Goal: Book appointment/travel/reservation

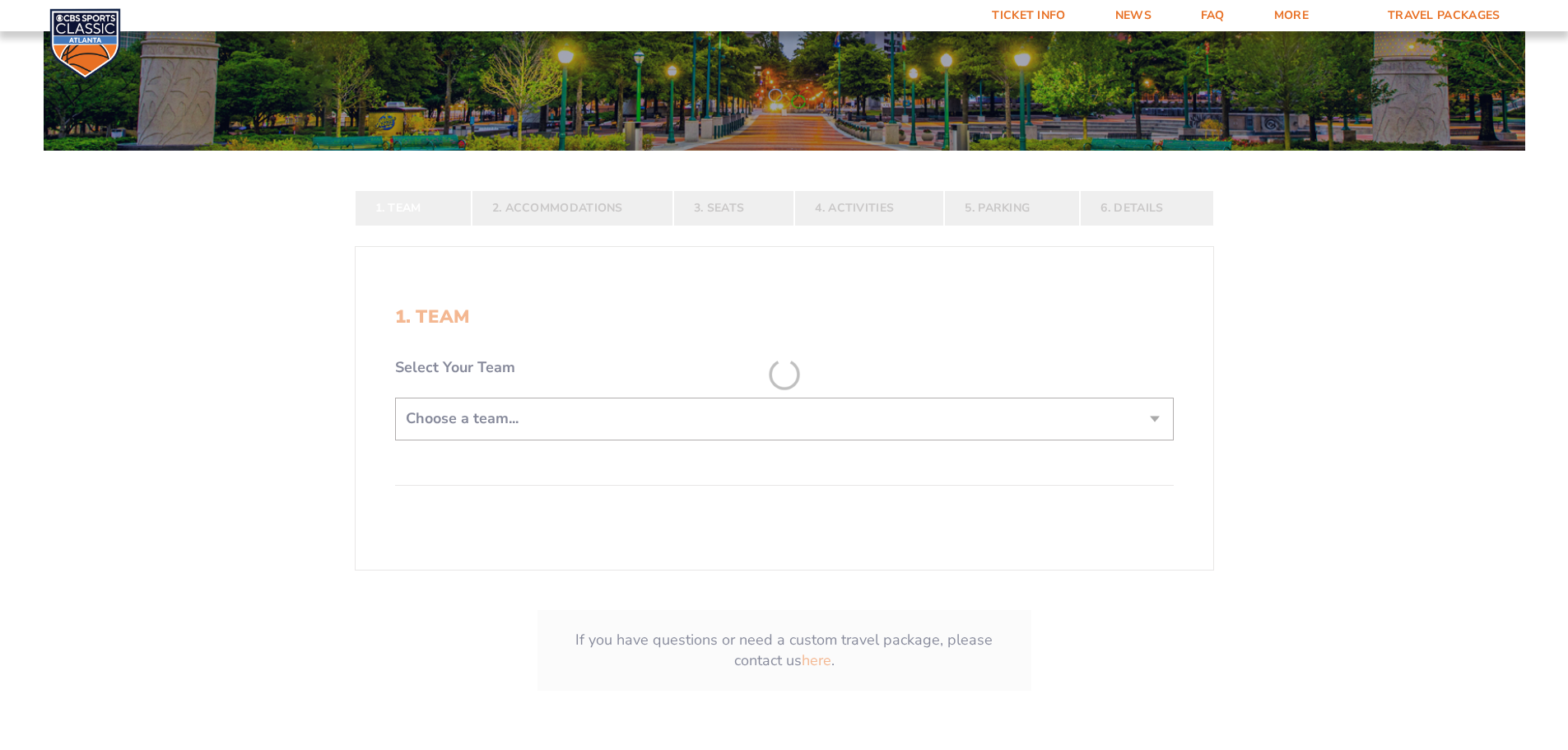
scroll to position [247, 0]
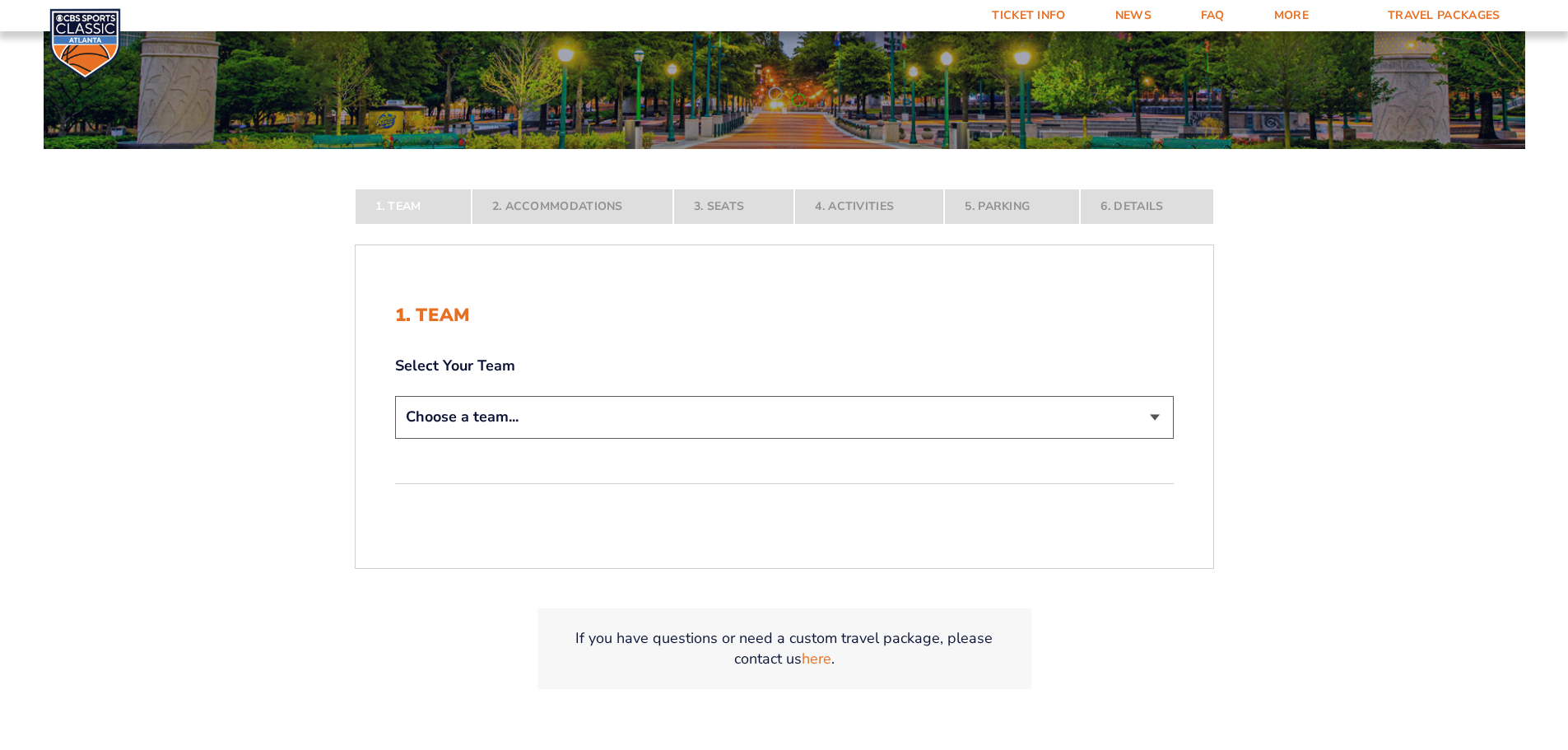
click at [1160, 409] on select "Choose a team... [US_STATE] Wildcats [US_STATE] State Buckeyes [US_STATE] Tar H…" at bounding box center [784, 416] width 778 height 42
select select "12756"
click at [395, 438] on select "Choose a team... [US_STATE] Wildcats [US_STATE] State Buckeyes [US_STATE] Tar H…" at bounding box center [784, 416] width 778 height 42
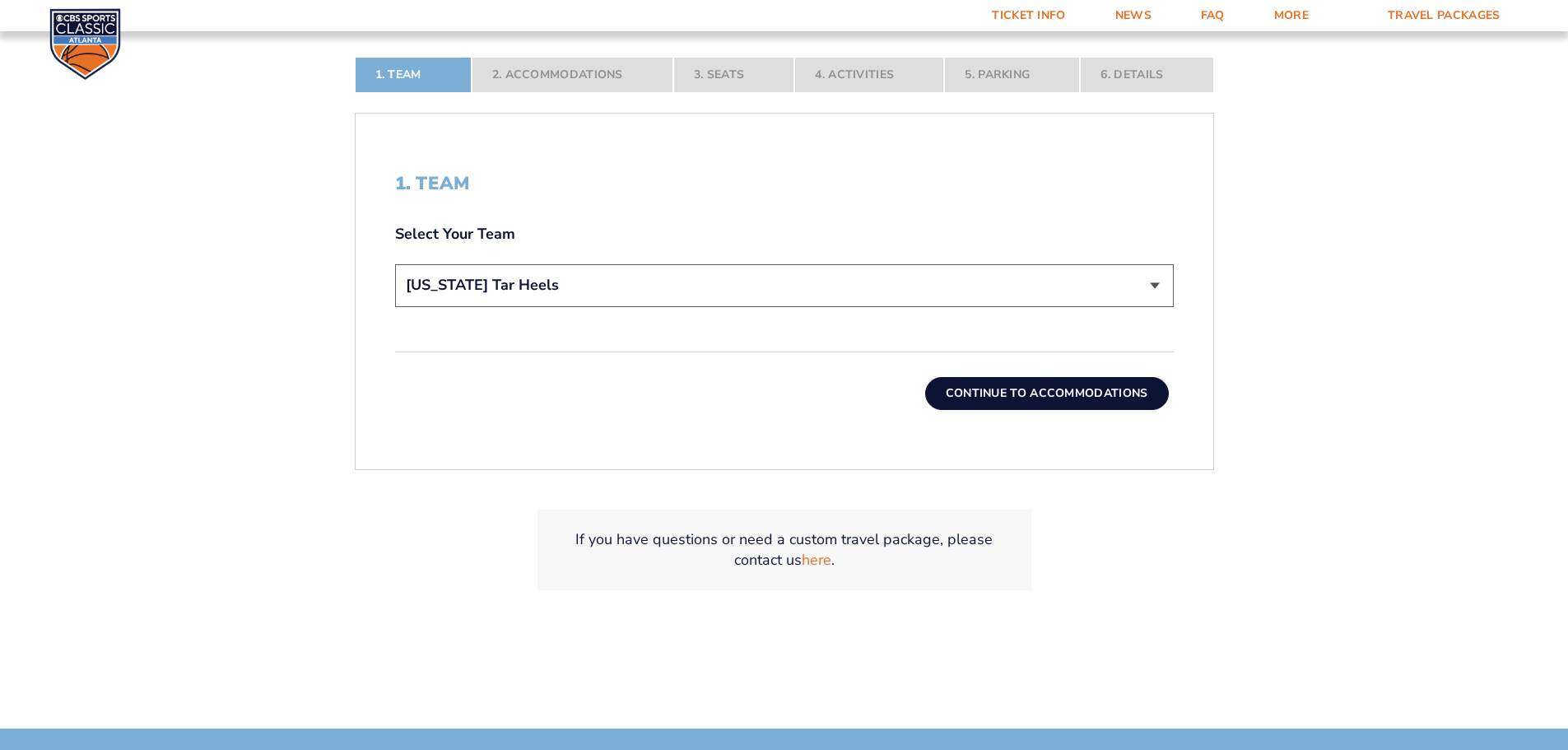
click at [1032, 381] on button "Continue To Accommodations" at bounding box center [1047, 393] width 244 height 33
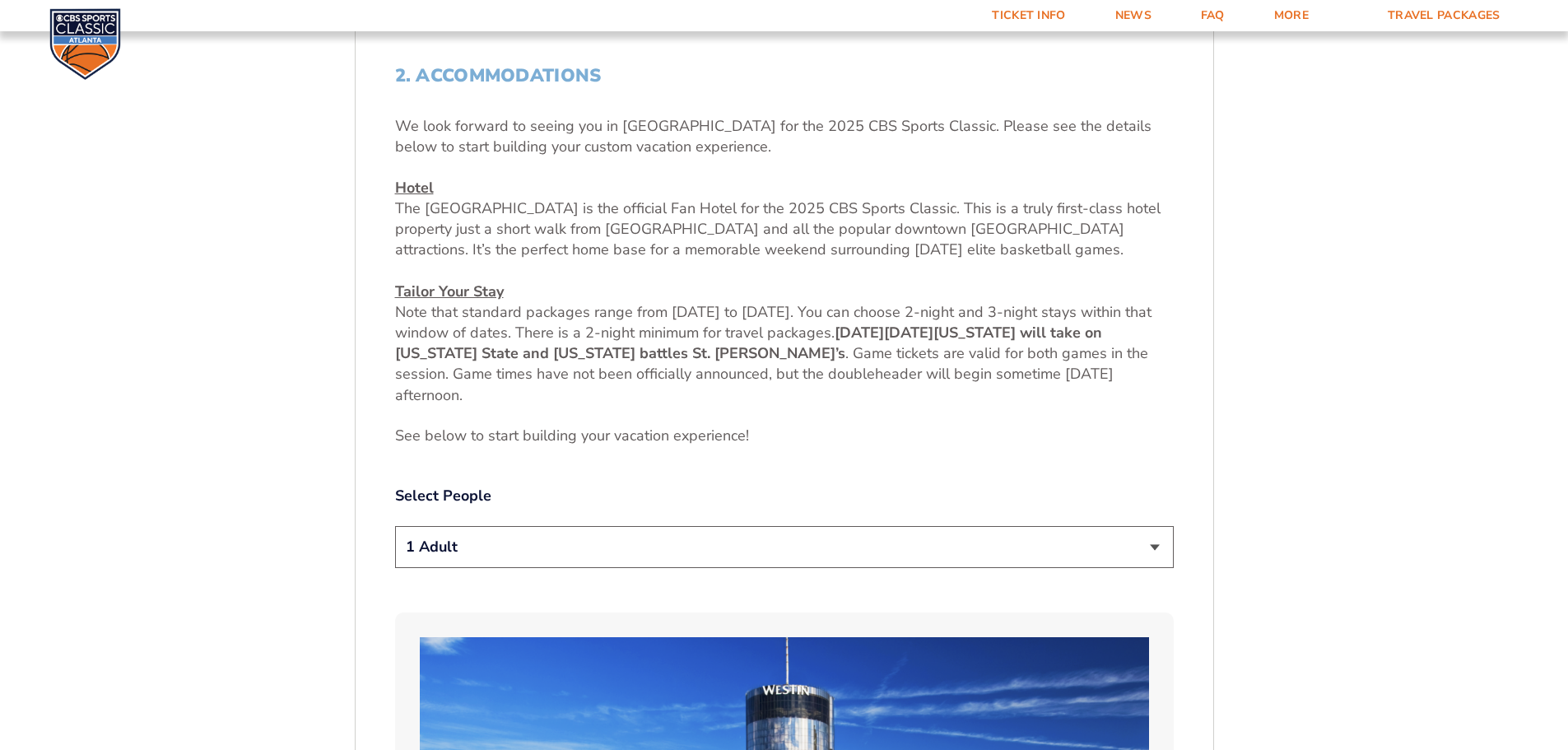
scroll to position [766, 0]
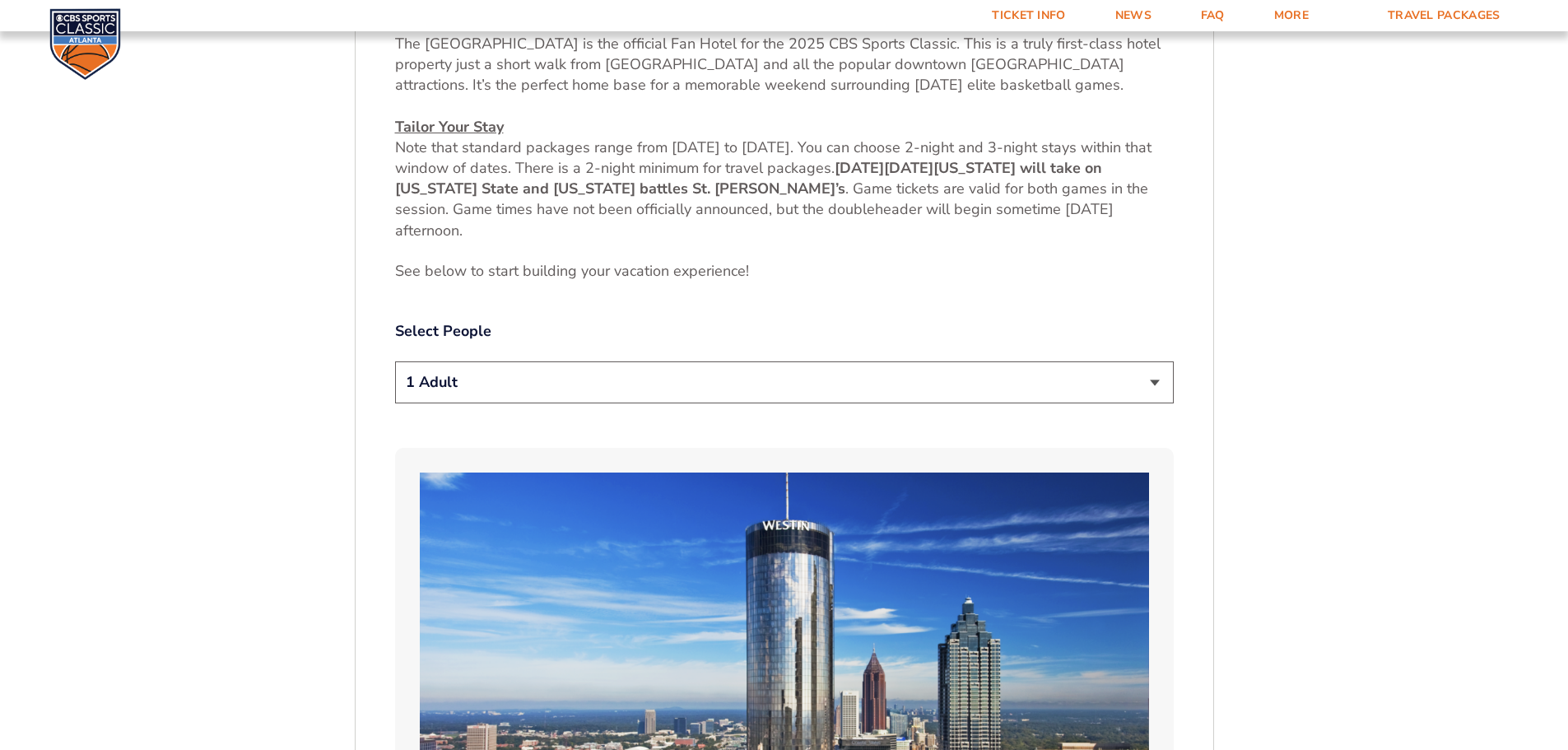
click at [1145, 382] on select "1 Adult 2 Adults 3 Adults 4 Adults 2 Adults + 1 Child 2 Adults + 2 Children 2 A…" at bounding box center [784, 382] width 778 height 42
select select "2 Adults + 2 Children"
click at [395, 361] on select "1 Adult 2 Adults 3 Adults 4 Adults 2 Adults + 1 Child 2 Adults + 2 Children 2 A…" at bounding box center [784, 382] width 778 height 42
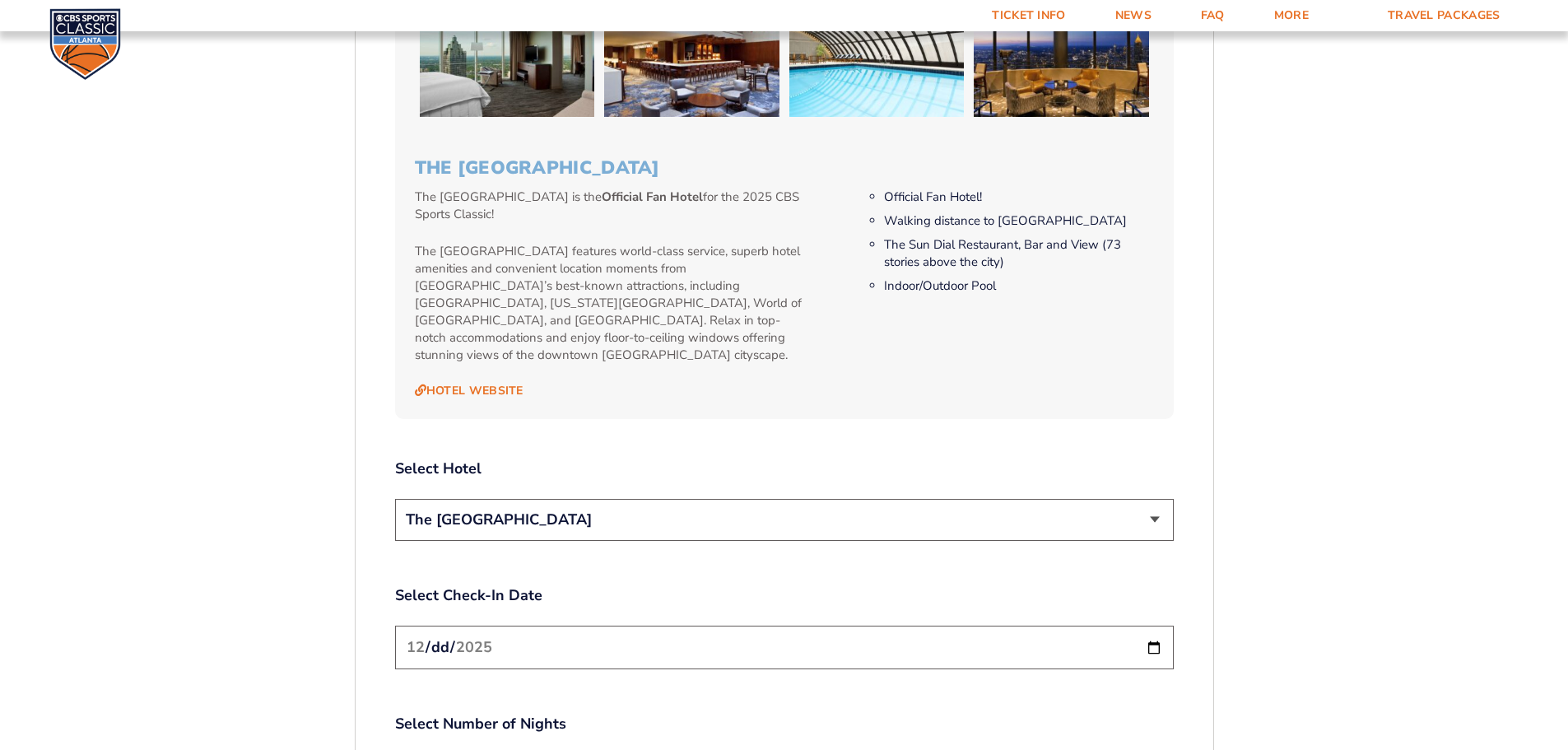
scroll to position [1754, 0]
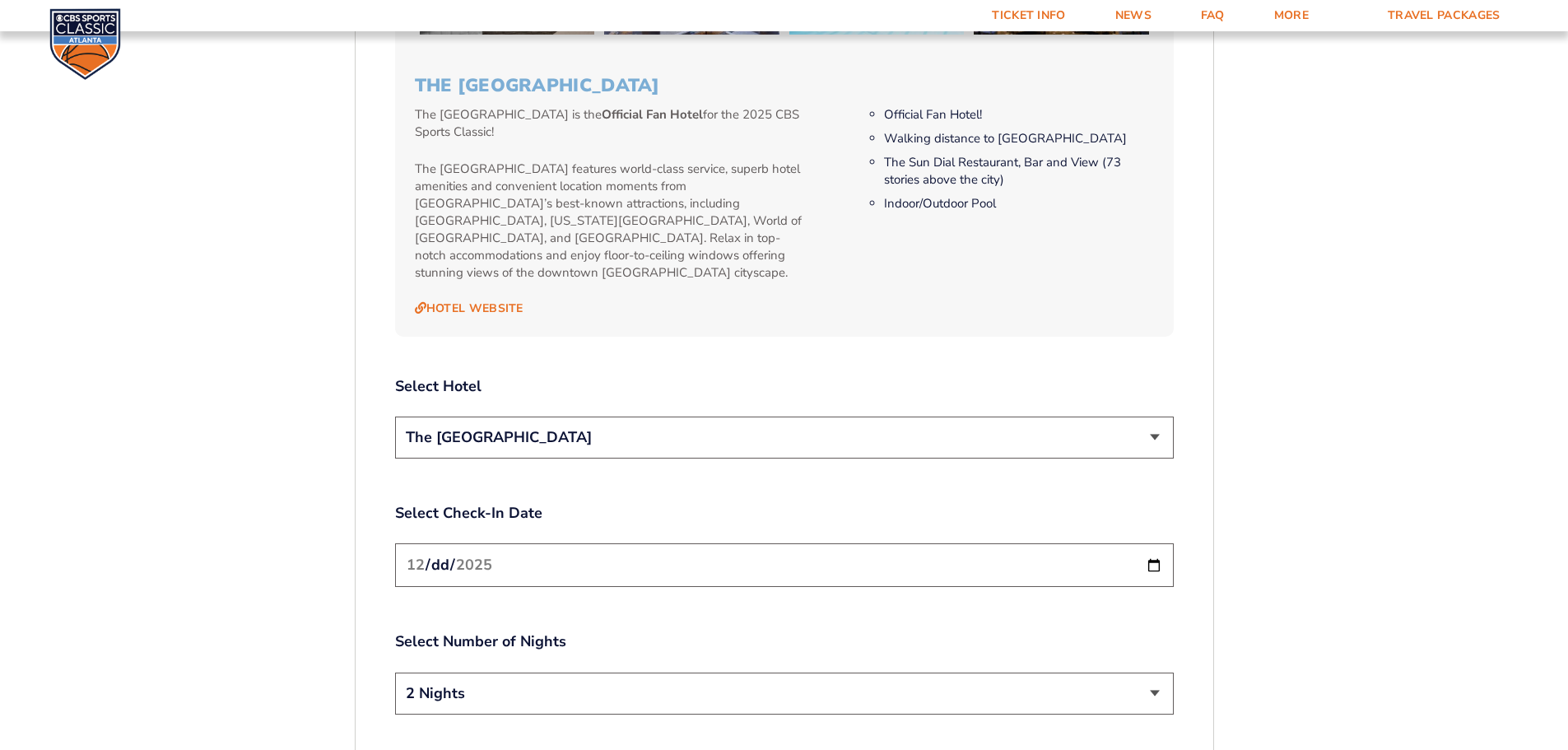
click at [1155, 424] on select "The [GEOGRAPHIC_DATA]" at bounding box center [784, 437] width 778 height 42
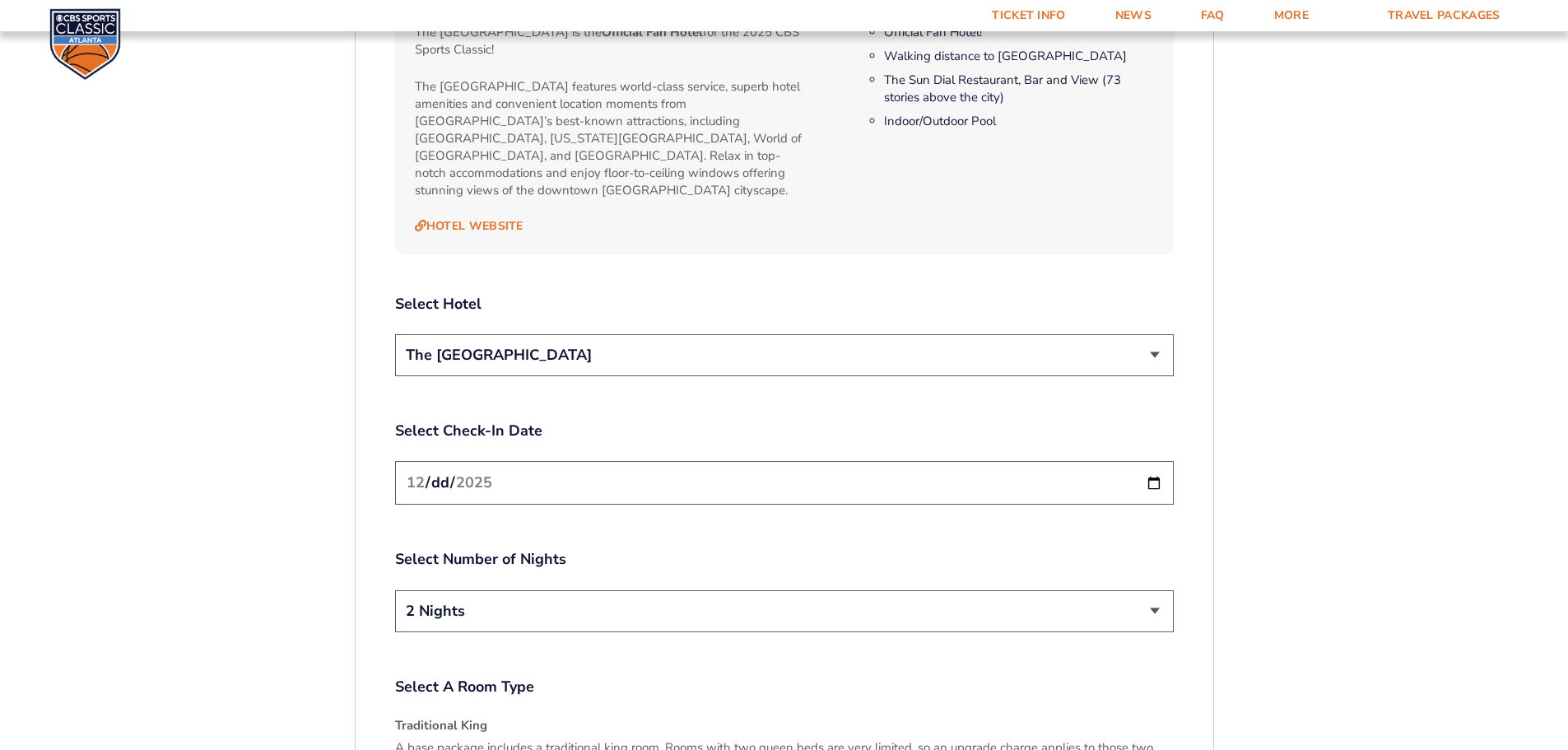
scroll to position [1919, 0]
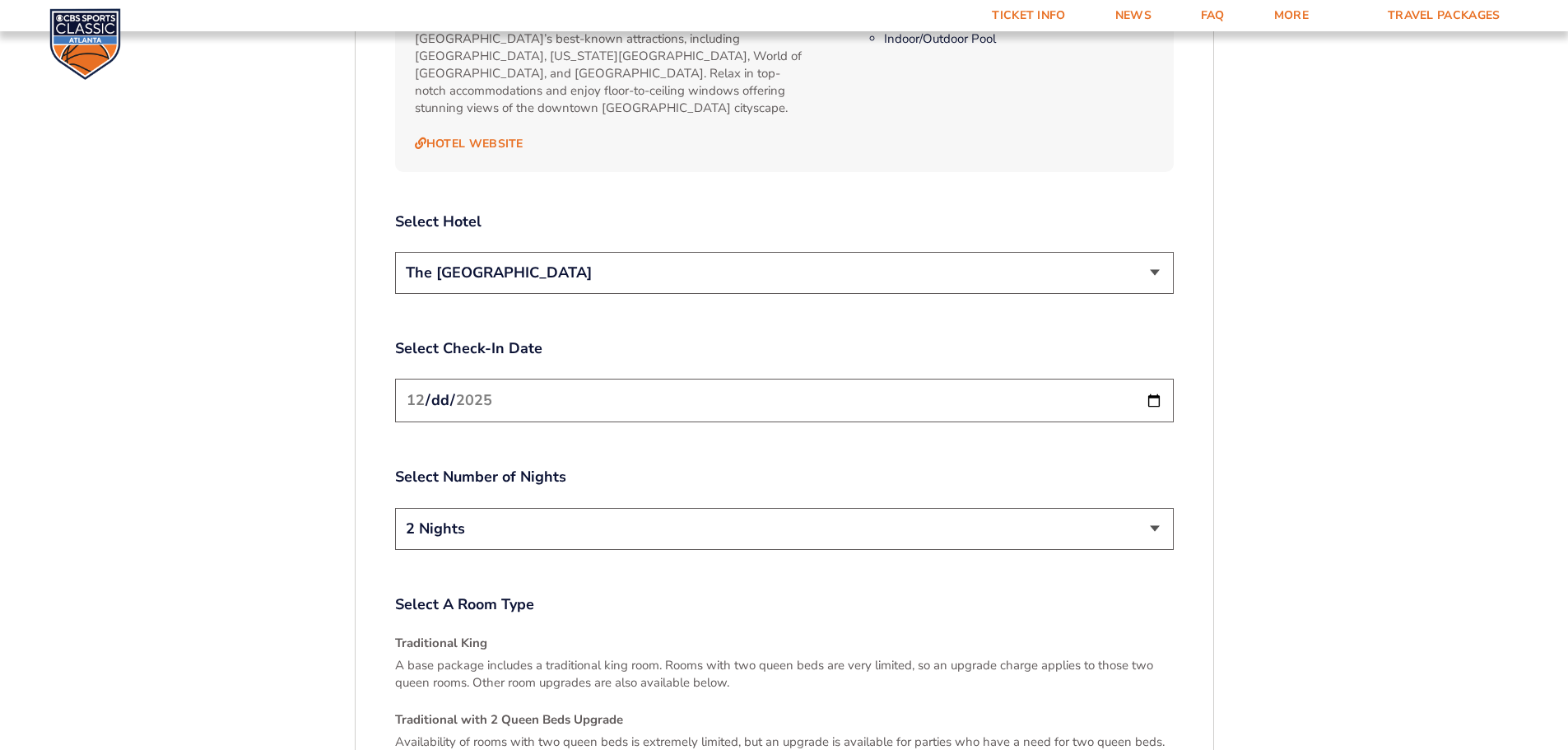
click at [1152, 385] on input "[DATE]" at bounding box center [784, 400] width 778 height 44
click at [1154, 510] on select "2 Nights 3 Nights" at bounding box center [784, 528] width 778 height 42
click at [1162, 386] on input "[DATE]" at bounding box center [784, 400] width 778 height 44
type input "[DATE]"
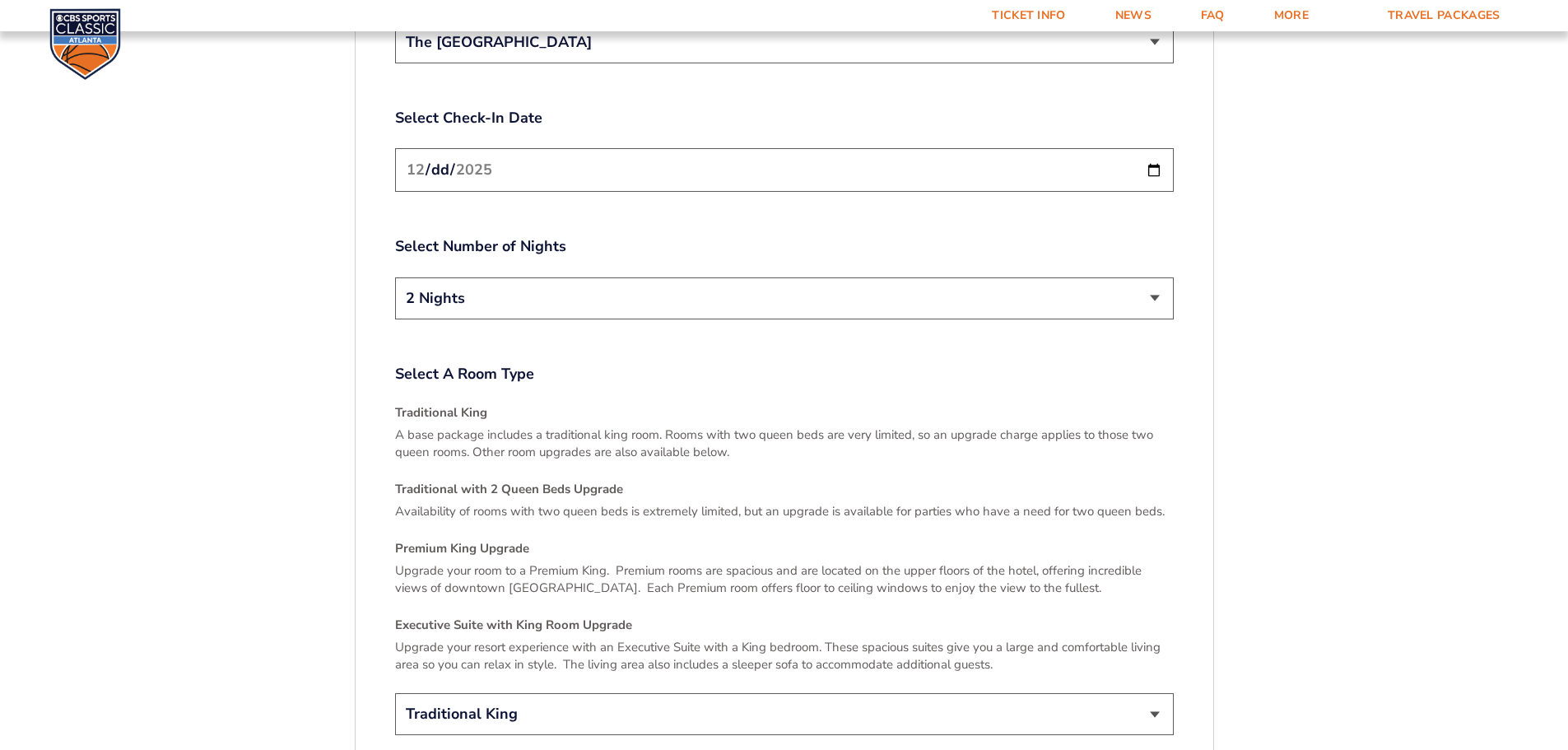
scroll to position [2248, 0]
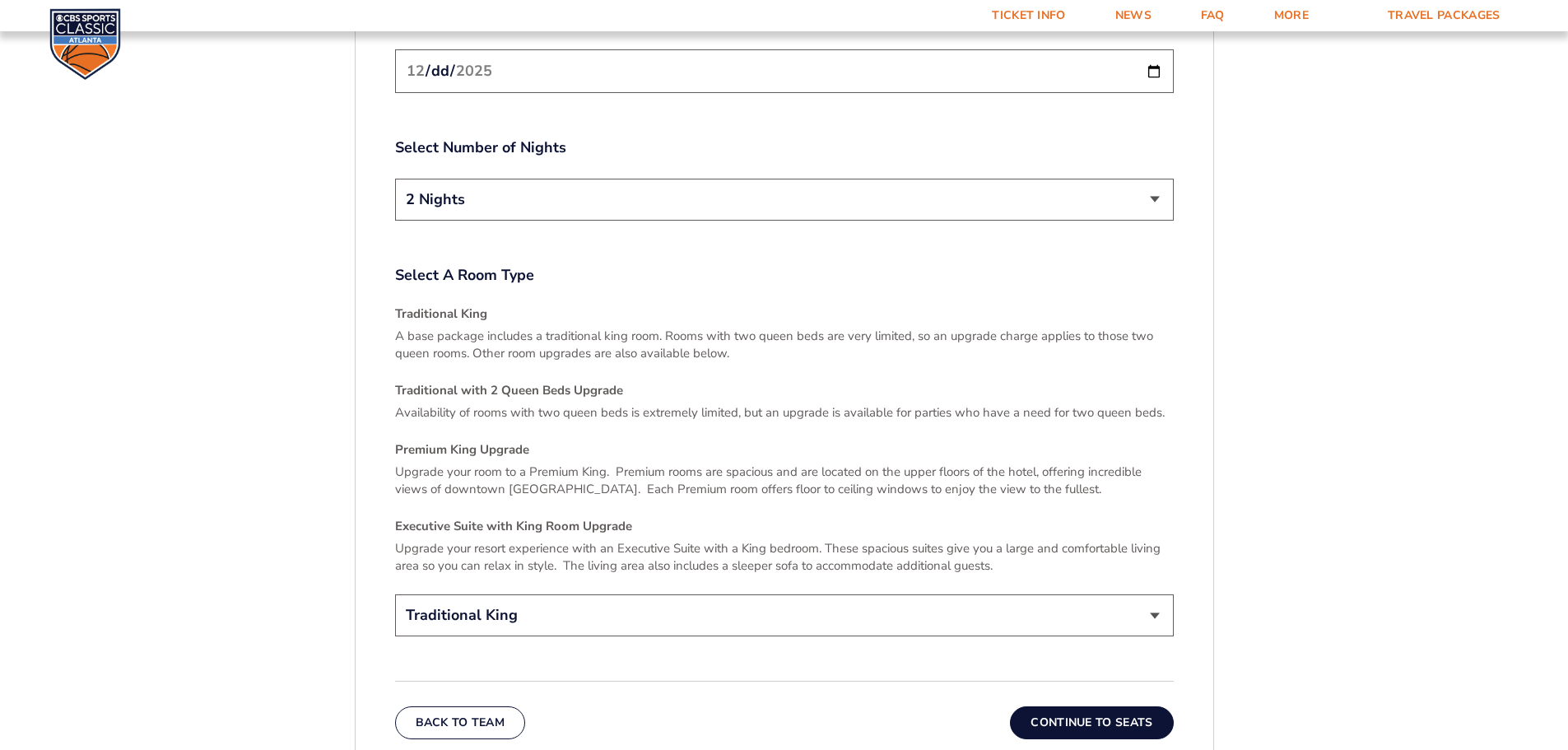
click at [961, 601] on select "Traditional King Traditional with 2 Queen Beds Upgrade (+$45 per night) Premium…" at bounding box center [784, 615] width 778 height 42
select select "Traditional with 2 Queen Beds Upgrade"
click at [395, 594] on select "Traditional King Traditional with 2 Queen Beds Upgrade (+$45 per night) Premium…" at bounding box center [784, 615] width 778 height 42
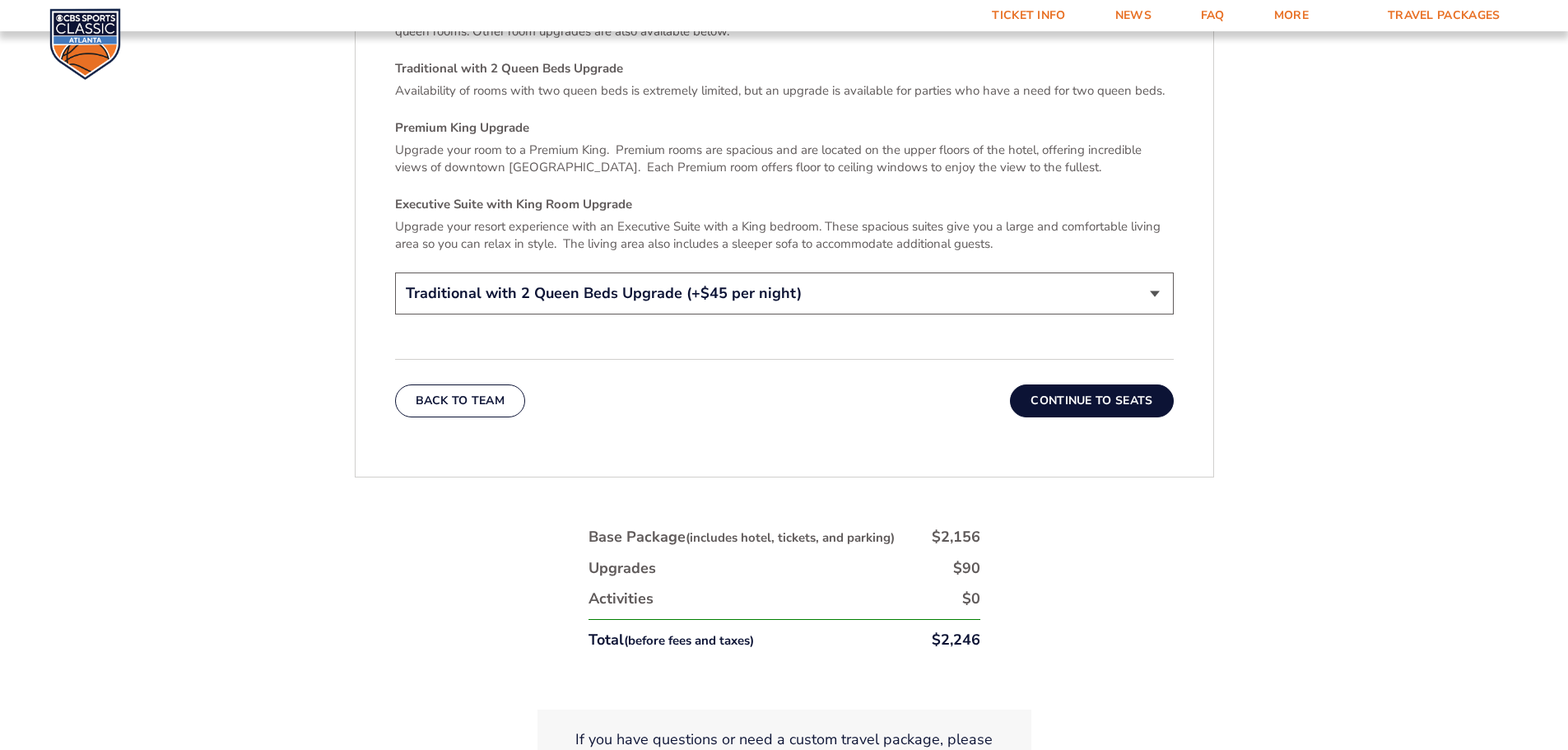
scroll to position [2577, 0]
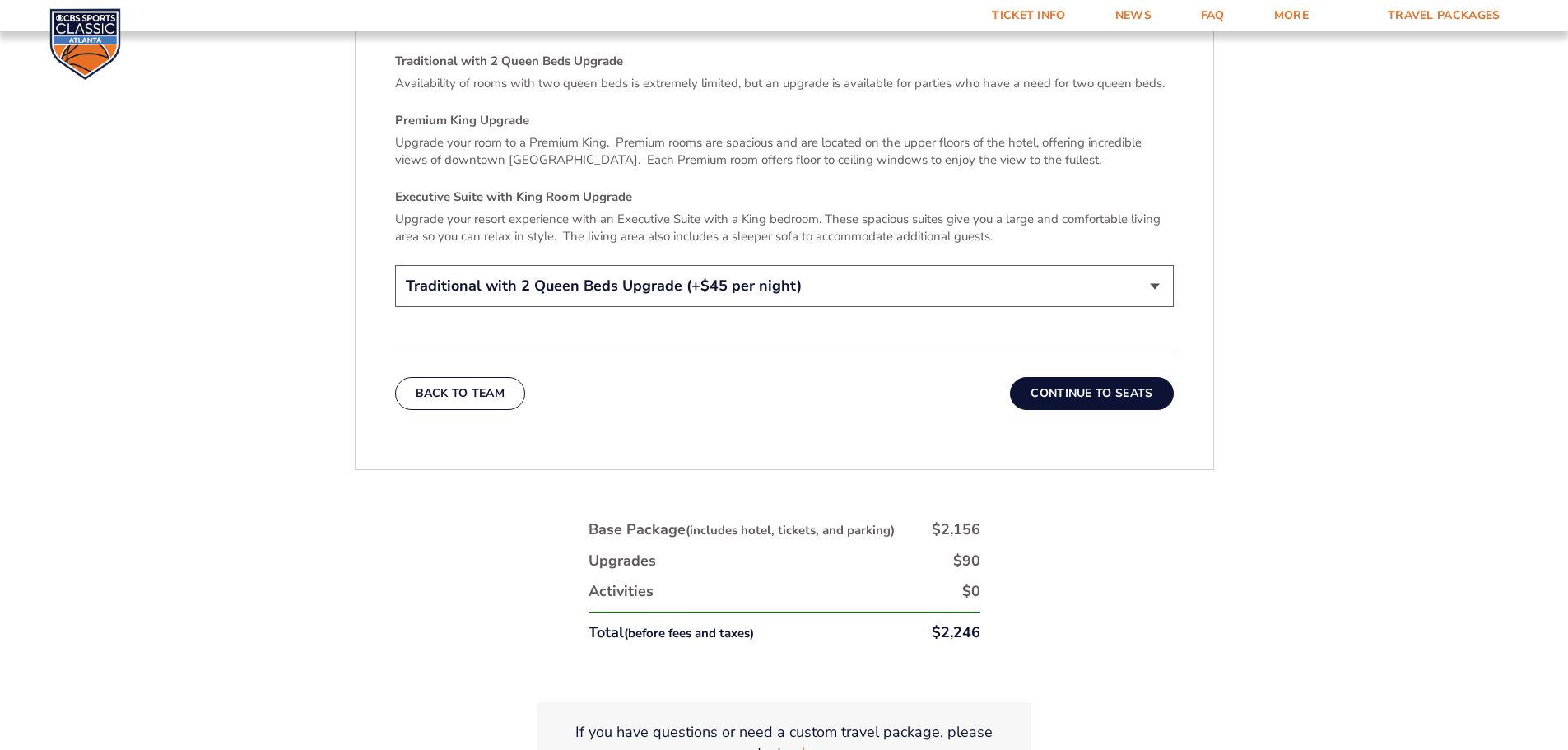
click at [1088, 377] on button "Continue To Seats" at bounding box center [1090, 393] width 163 height 33
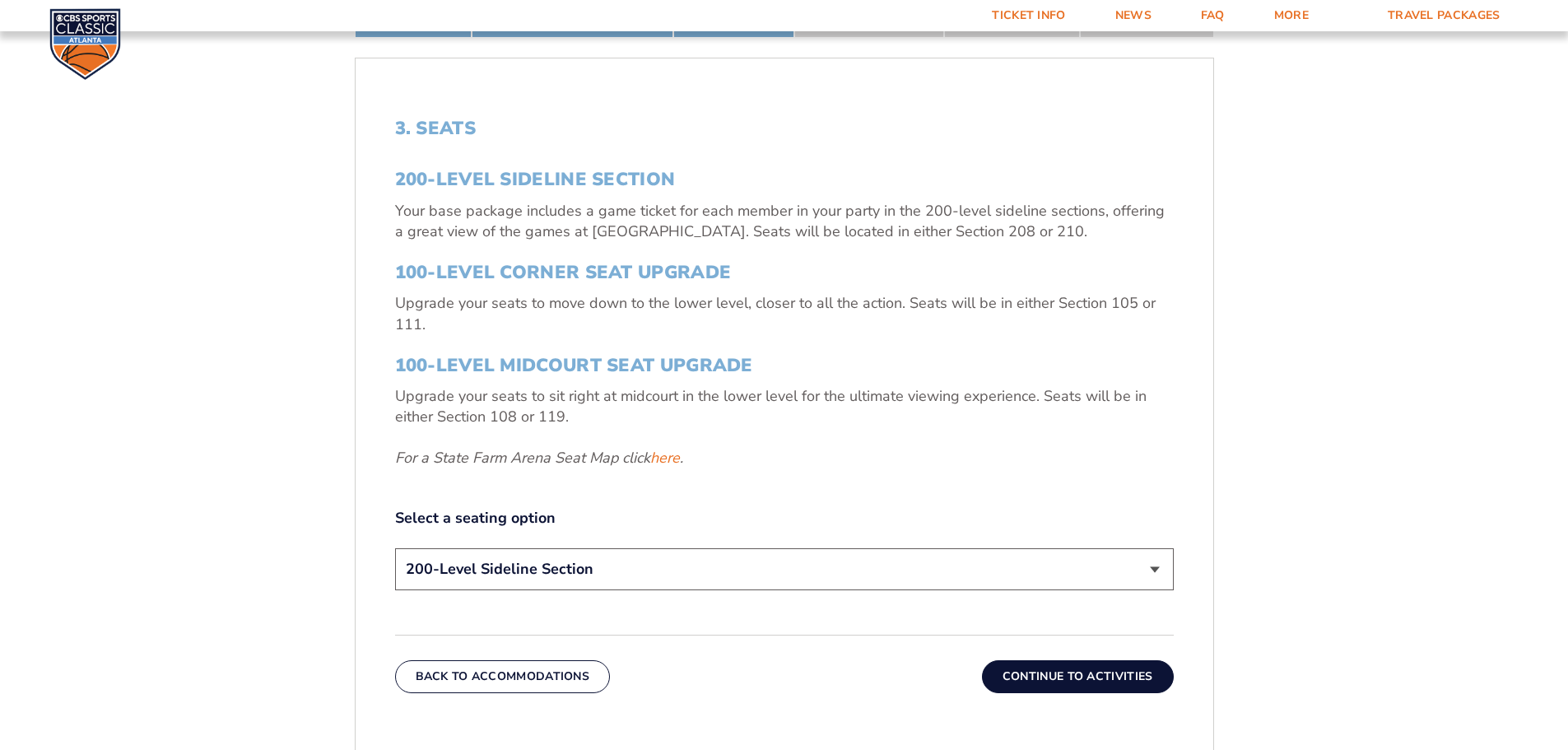
scroll to position [520, 0]
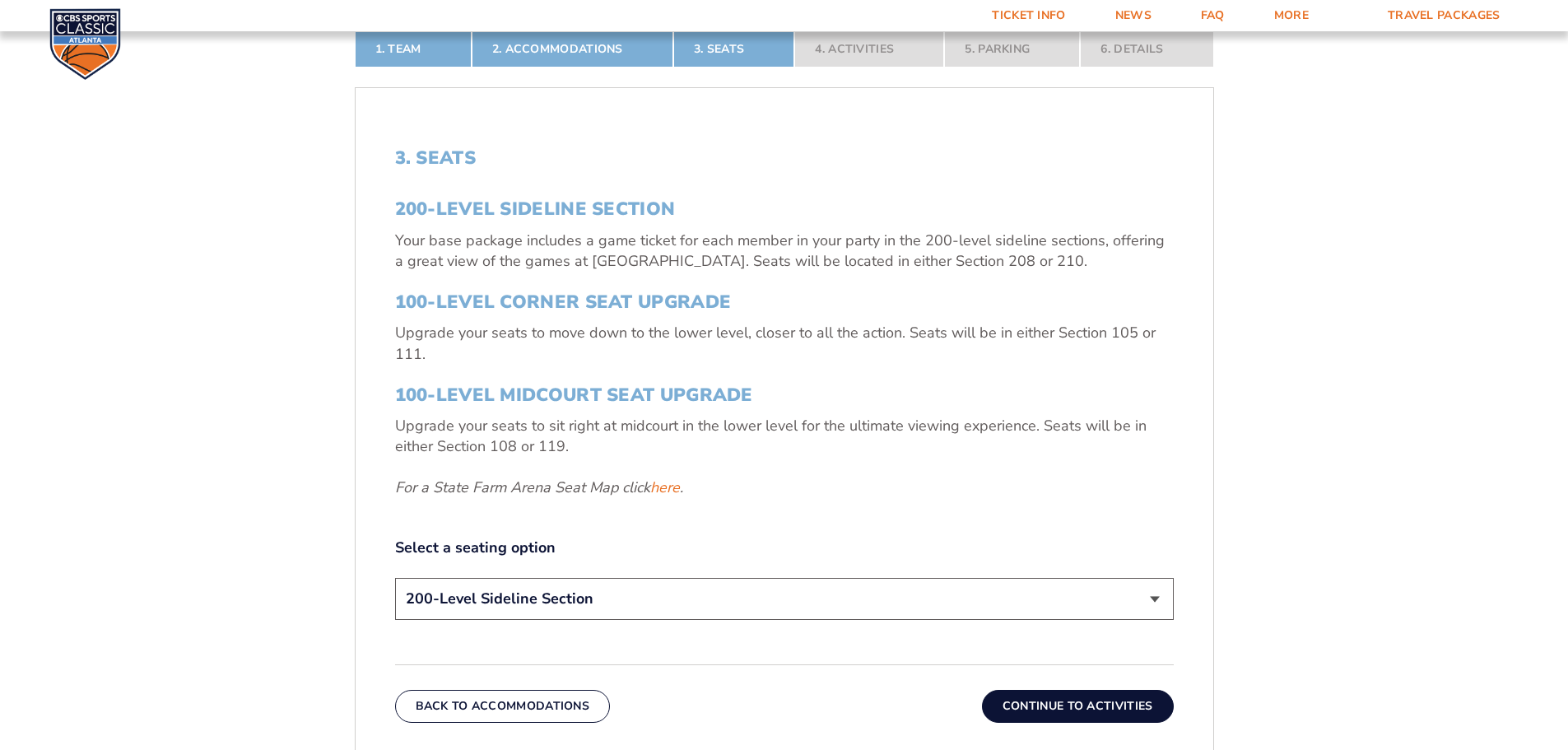
click at [1151, 601] on select "200-Level Sideline Section 100-Level Corner Seat Upgrade (+$120 per person) 100…" at bounding box center [784, 599] width 778 height 42
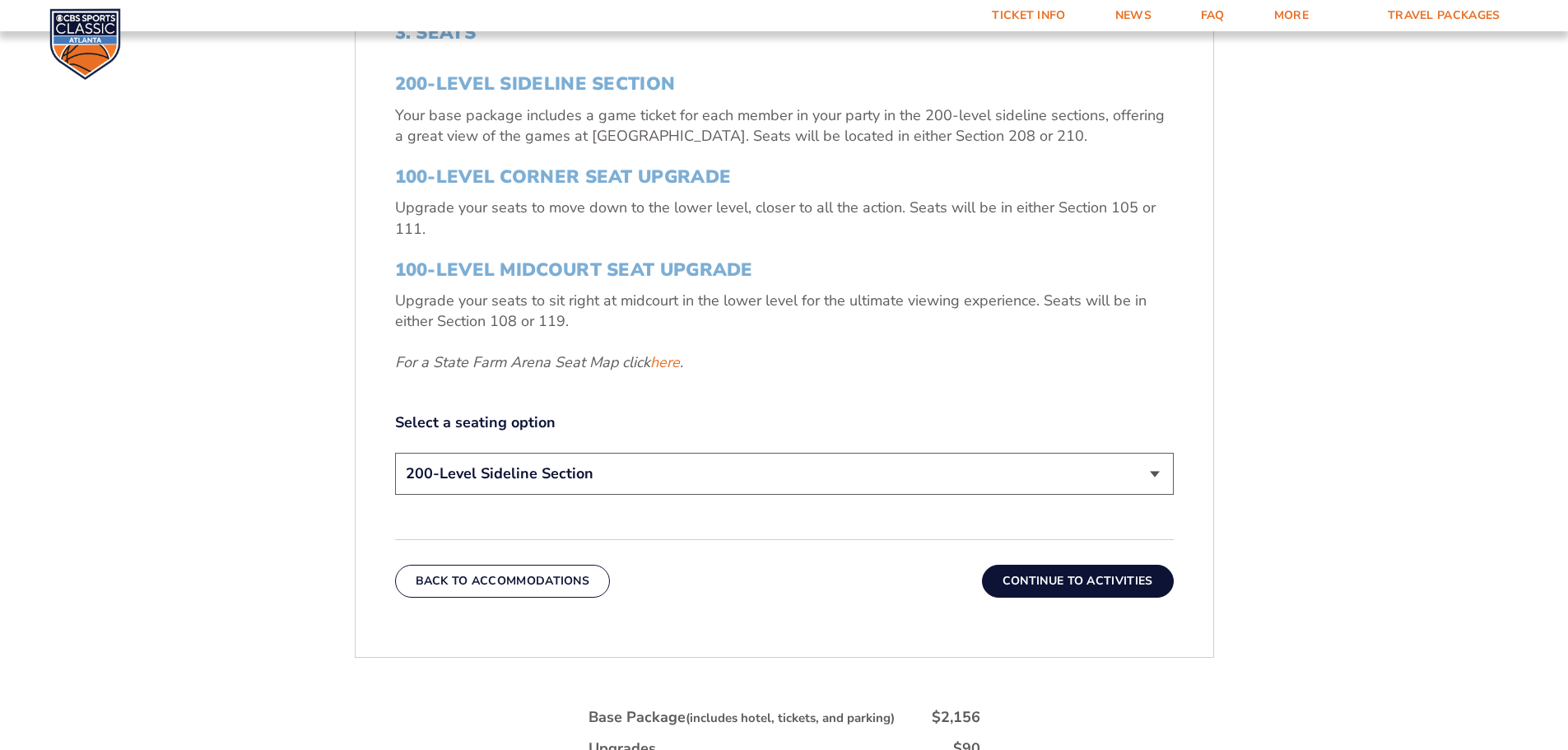
scroll to position [684, 0]
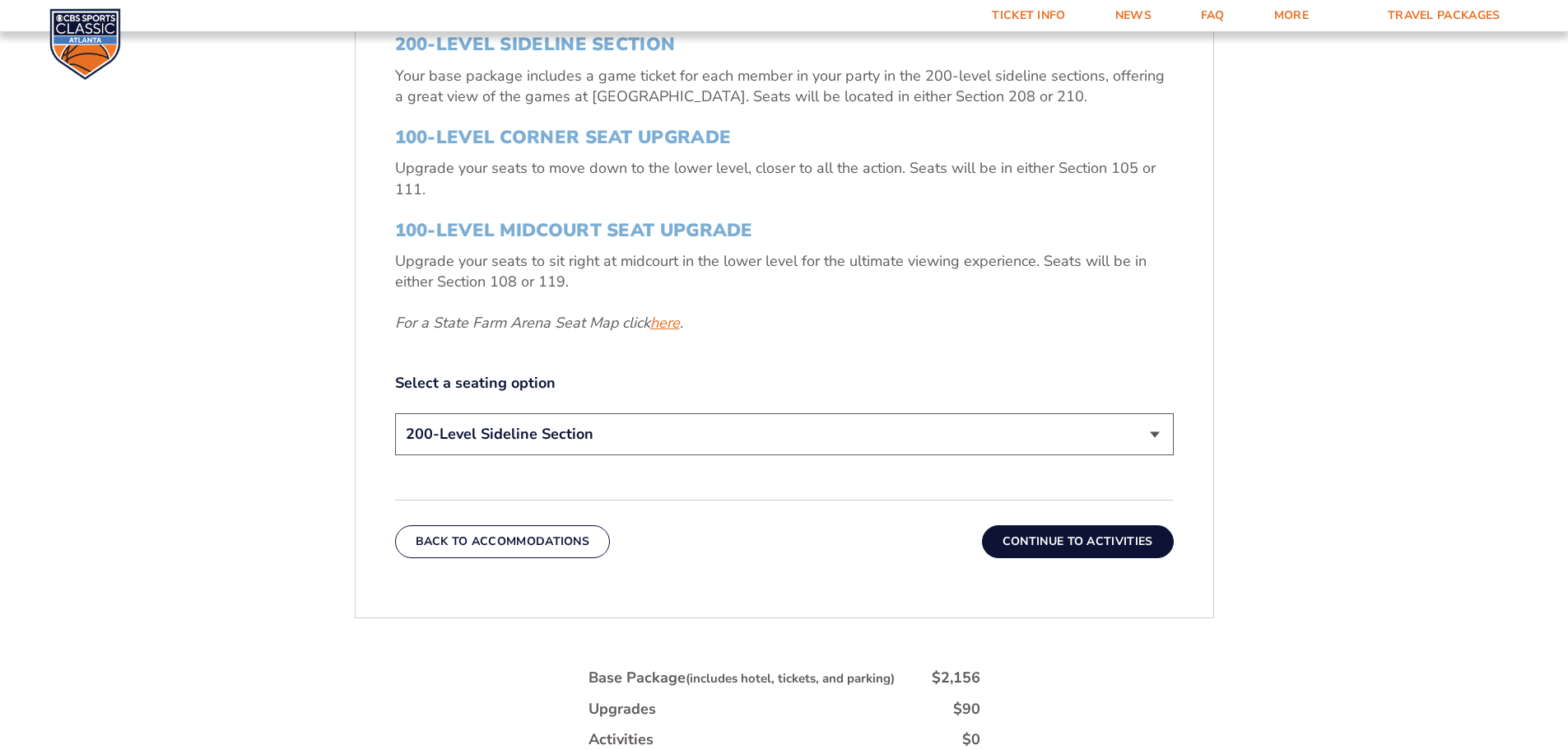
click at [663, 322] on link "here" at bounding box center [664, 323] width 29 height 20
click at [1127, 545] on button "Continue To Activities" at bounding box center [1078, 541] width 192 height 33
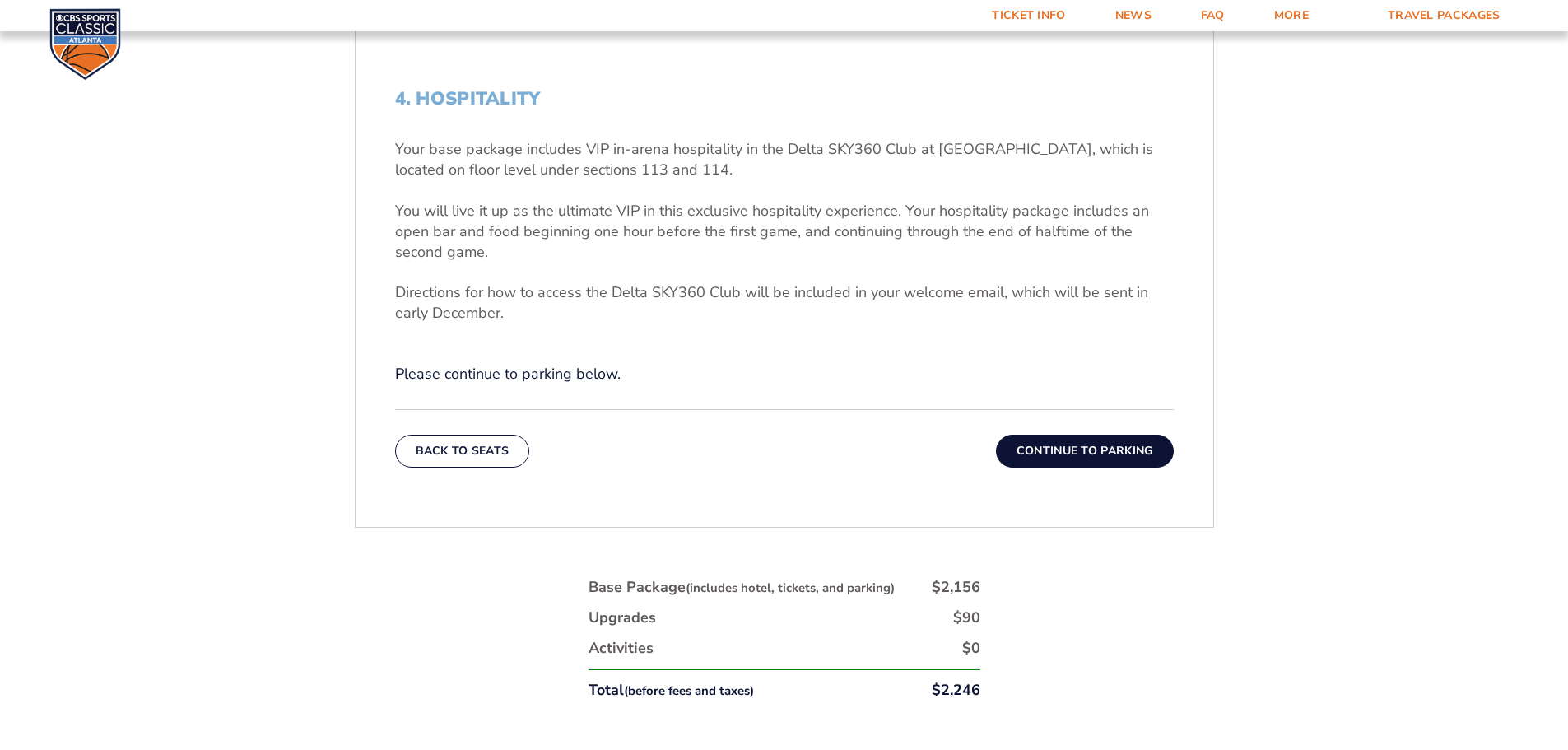
scroll to position [601, 0]
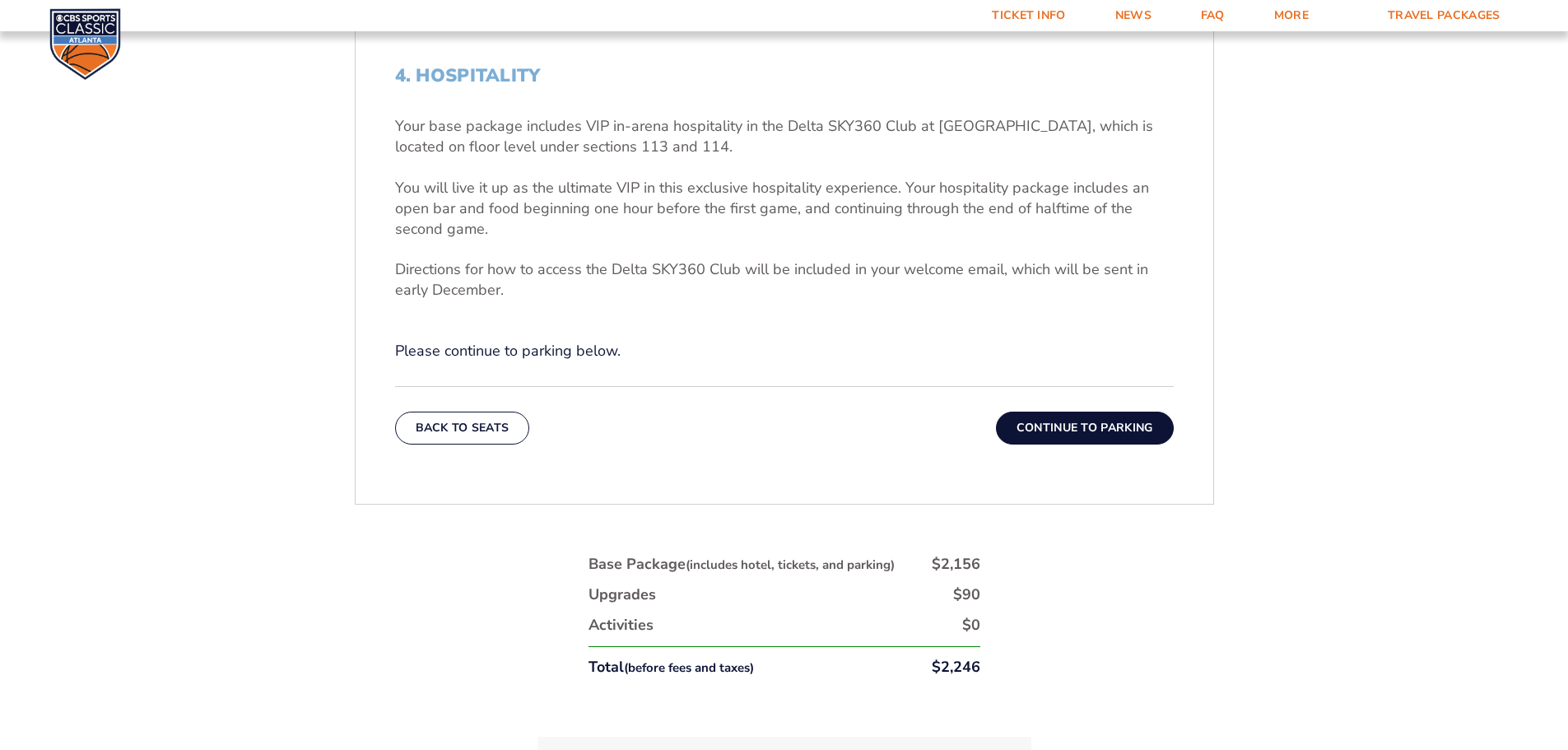
click at [1155, 426] on button "Continue To Parking" at bounding box center [1085, 428] width 178 height 33
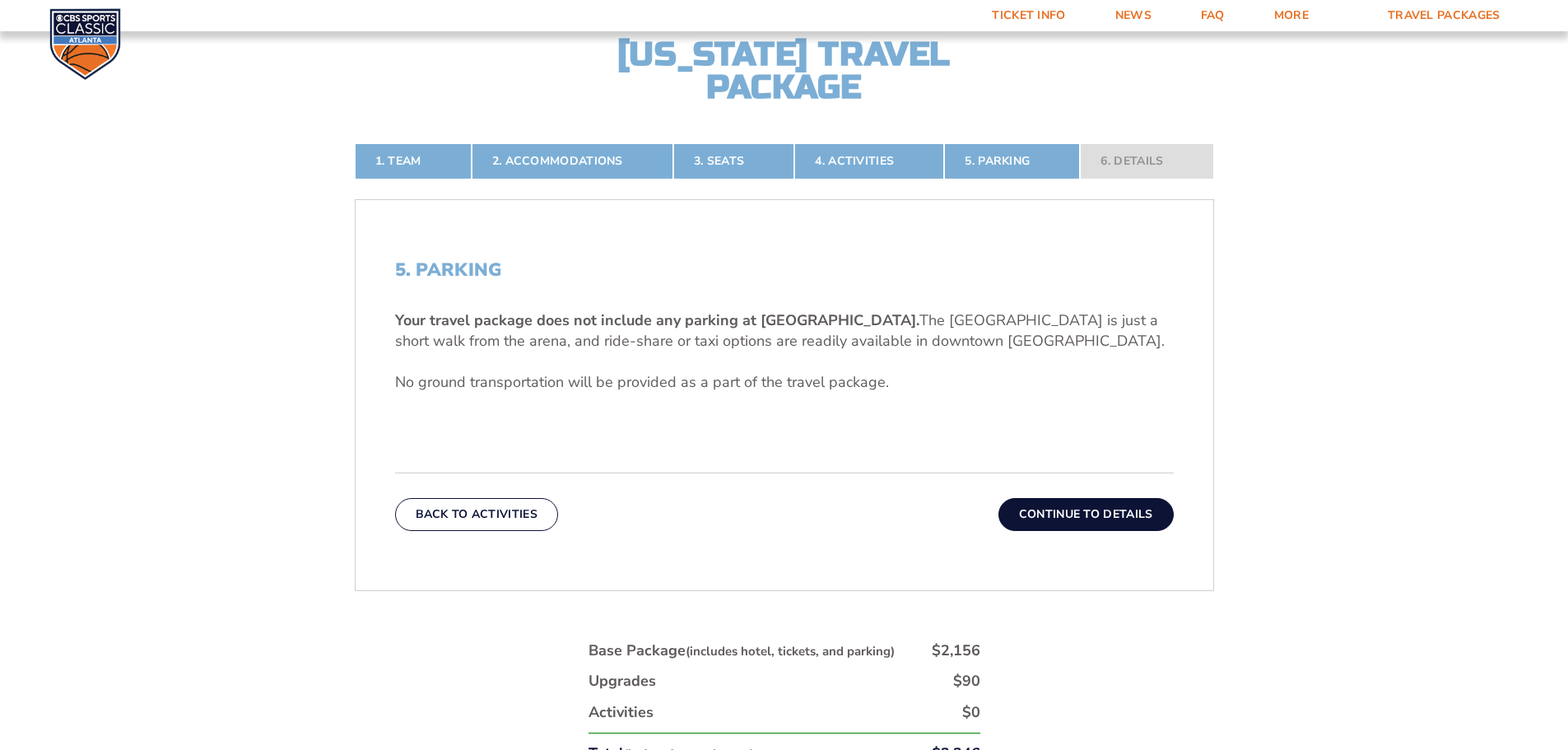
scroll to position [437, 0]
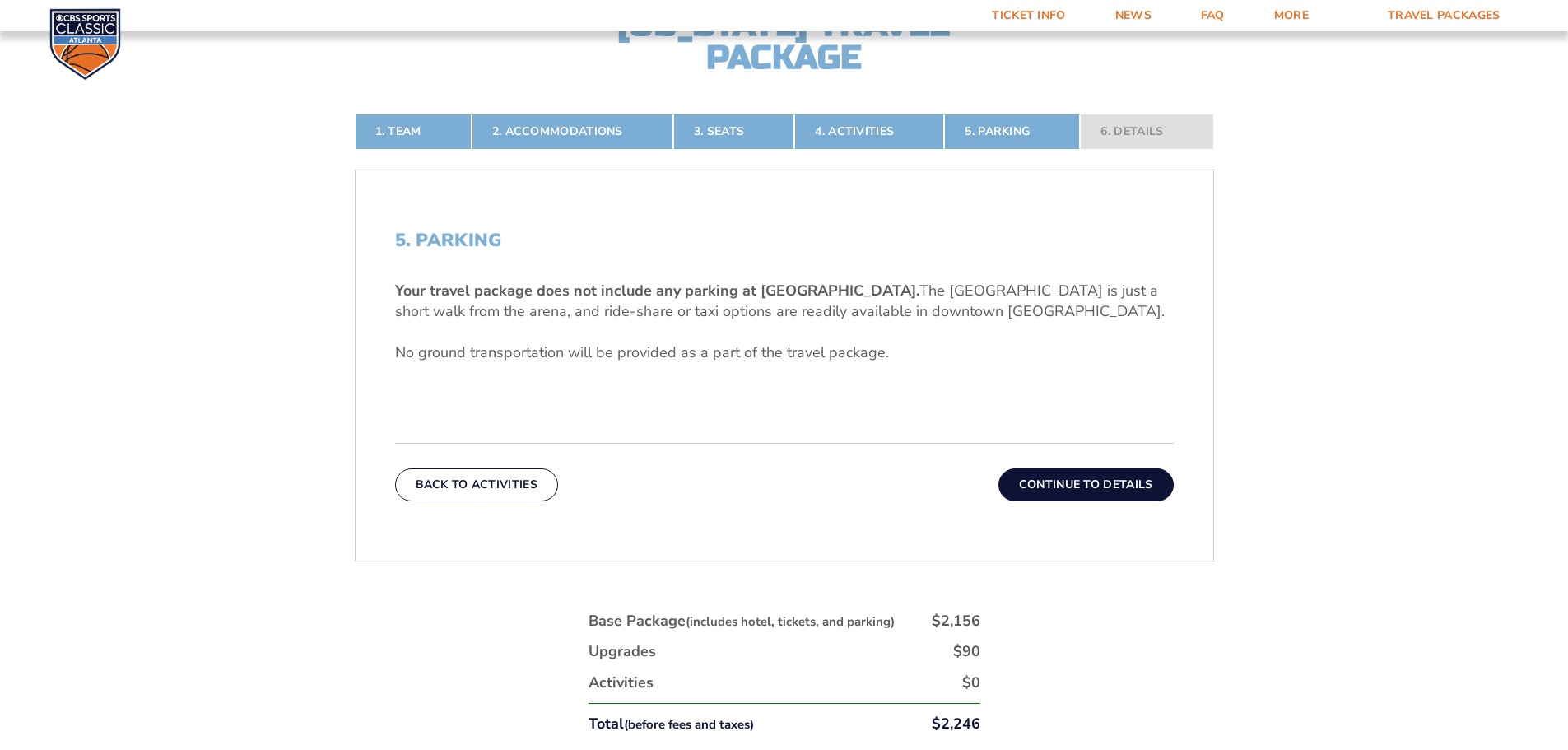
click at [1073, 490] on button "Continue To Details" at bounding box center [1085, 484] width 175 height 33
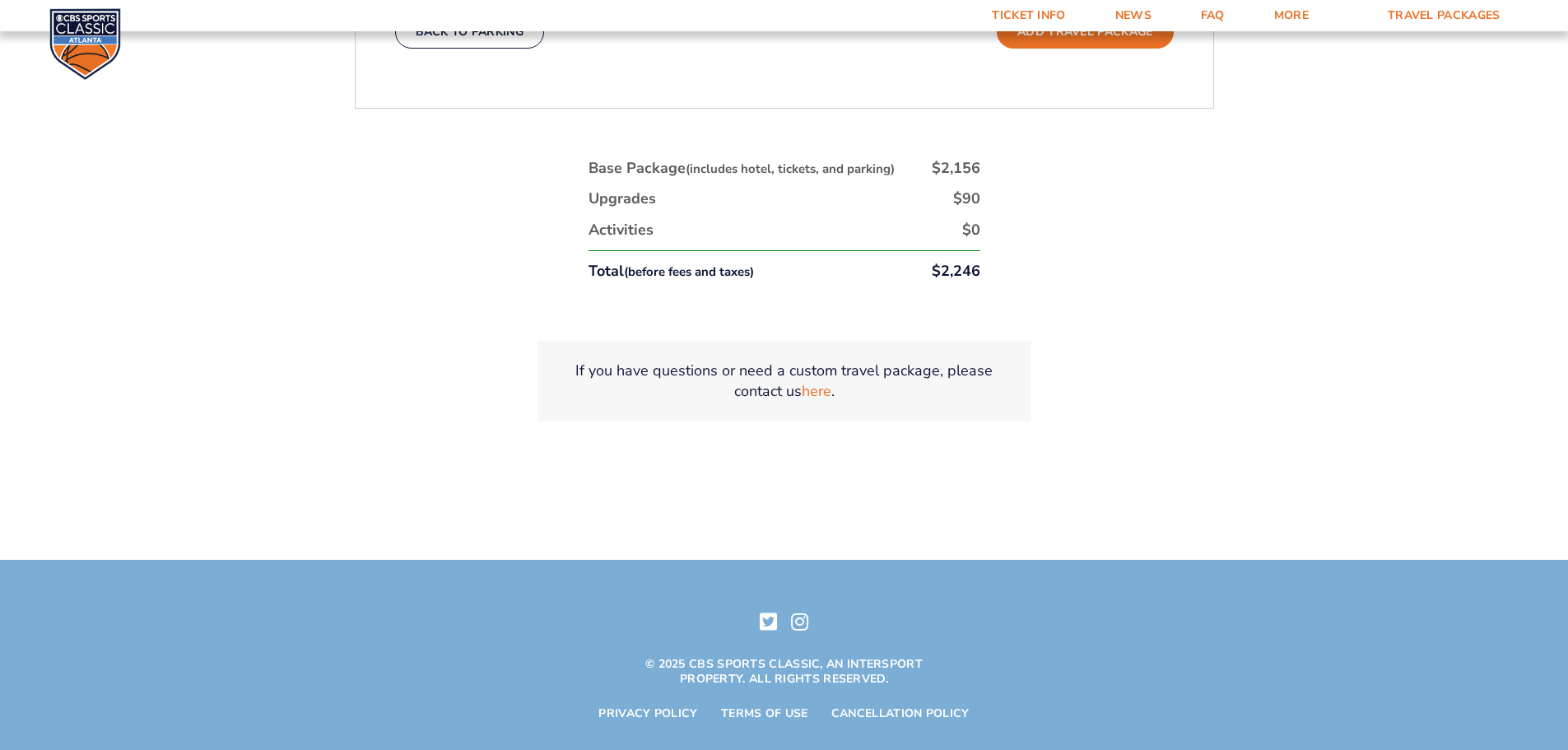
scroll to position [1013, 0]
